Goal: Transaction & Acquisition: Purchase product/service

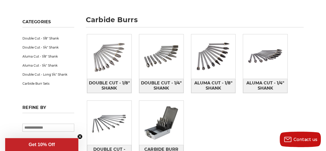
scroll to position [106, 0]
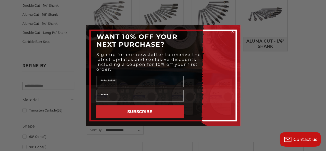
click at [231, 30] on circle "Close dialog" at bounding box center [232, 31] width 5 height 5
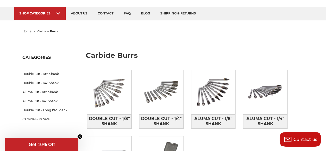
scroll to position [0, 0]
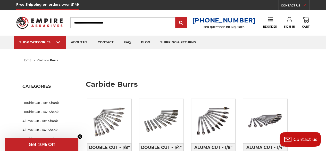
click at [133, 25] on input "Search" at bounding box center [122, 22] width 105 height 11
type input "*********"
click at [176, 18] on input "submit" at bounding box center [181, 23] width 10 height 10
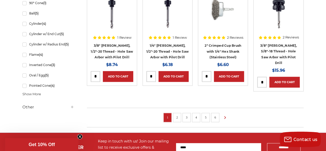
scroll to position [358, 0]
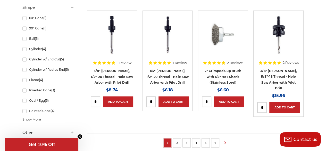
click at [175, 138] on li "2" at bounding box center [177, 142] width 8 height 9
click at [177, 139] on link "2" at bounding box center [176, 142] width 5 height 6
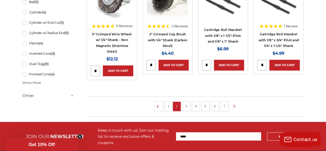
scroll to position [395, 0]
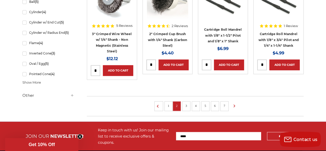
click at [188, 105] on link "3" at bounding box center [186, 105] width 5 height 6
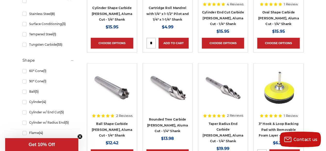
scroll to position [367, 0]
